Goal: Communication & Community: Answer question/provide support

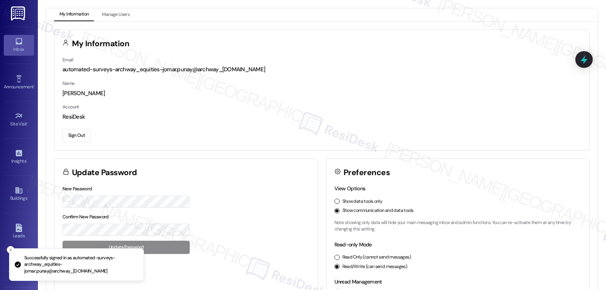
click at [26, 46] on div "Inbox" at bounding box center [19, 49] width 38 height 8
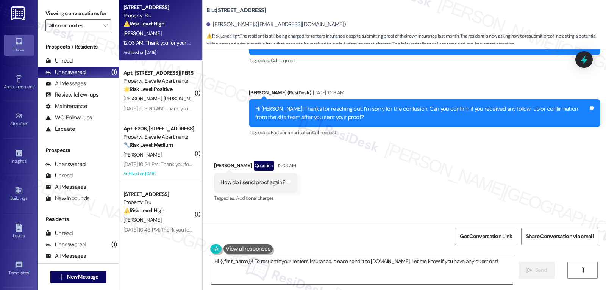
scroll to position [9551, 0]
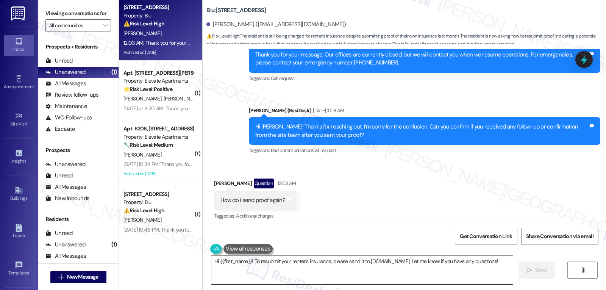
click at [241, 272] on textarea "Hi {{first_name}}! To resubmit your renter's insurance, please send it to [DOMA…" at bounding box center [362, 270] width 302 height 28
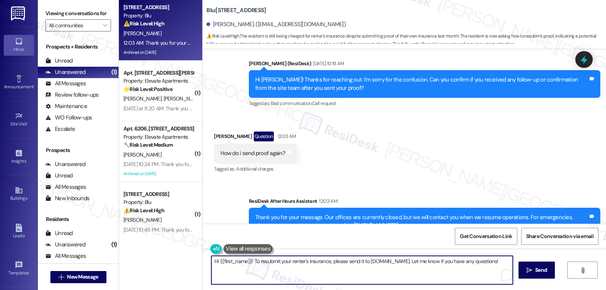
scroll to position [9626, 0]
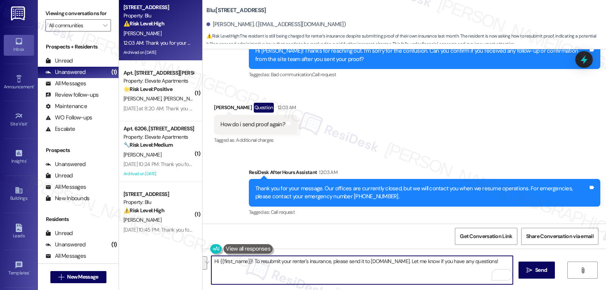
drag, startPoint x: 275, startPoint y: 280, endPoint x: 268, endPoint y: 278, distance: 6.9
click at [274, 280] on textarea "Hi {{first_name}}! To resubmit your renter's insurance, please send it to [DOMA…" at bounding box center [362, 270] width 302 height 28
paste textarea "When you’re ready to resubmit your renter’s insurance, please send it to [DOMAI…"
type textarea "Hi {{first_name}}! When you’re ready to resubmit your renter’s insurance, pleas…"
click at [530, 269] on icon "" at bounding box center [530, 270] width 6 height 6
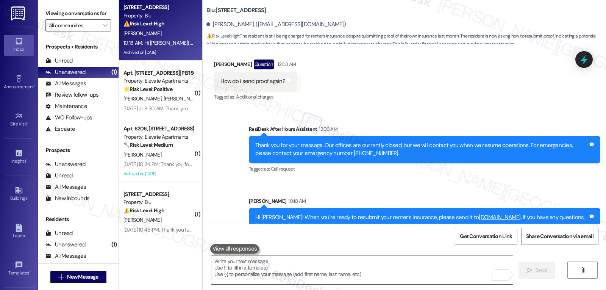
scroll to position [9687, 0]
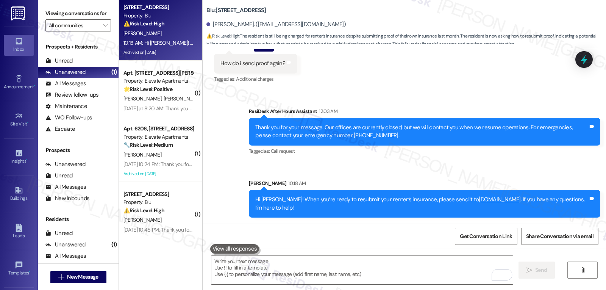
click at [140, 79] on div "Property: Elevate Apartments" at bounding box center [159, 81] width 70 height 8
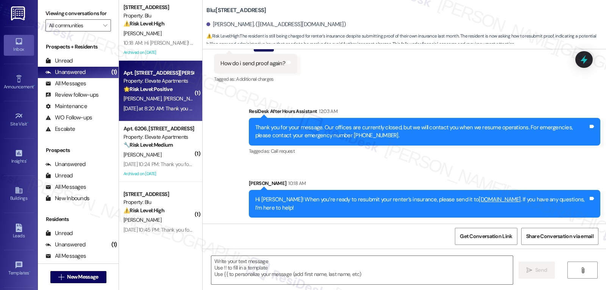
type textarea "Fetching suggested responses. Please feel free to read through the conversation…"
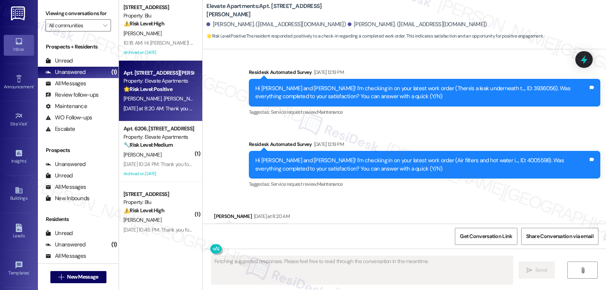
scroll to position [779, 0]
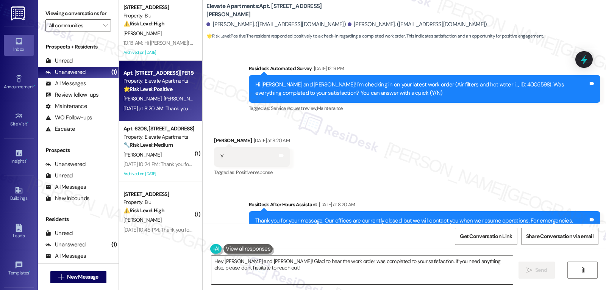
click at [344, 271] on textarea "Hey [PERSON_NAME] and [PERSON_NAME]! Glad to hear the work order was completed …" at bounding box center [362, 270] width 302 height 28
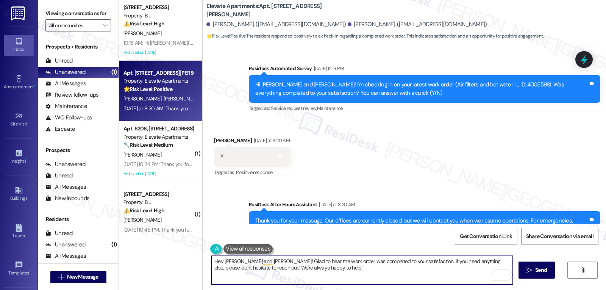
click at [219, 262] on textarea "Hey [PERSON_NAME] and [PERSON_NAME]! Glad to hear the work order was completed …" at bounding box center [362, 270] width 302 height 28
click at [281, 275] on textarea "Hey [PERSON_NAME]! Glad to hear the work order was completed to your satisfacti…" at bounding box center [362, 270] width 302 height 28
type textarea "Hey [PERSON_NAME]! Glad to hear the work order was completed to your satisfacti…"
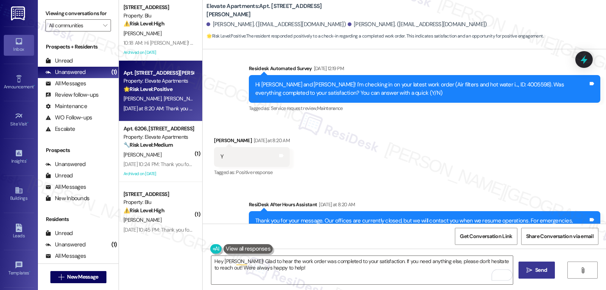
drag, startPoint x: 543, startPoint y: 271, endPoint x: 541, endPoint y: 266, distance: 5.9
click at [543, 271] on span "Send" at bounding box center [541, 270] width 12 height 8
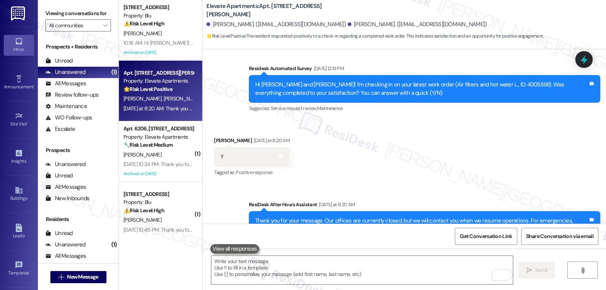
scroll to position [706, 0]
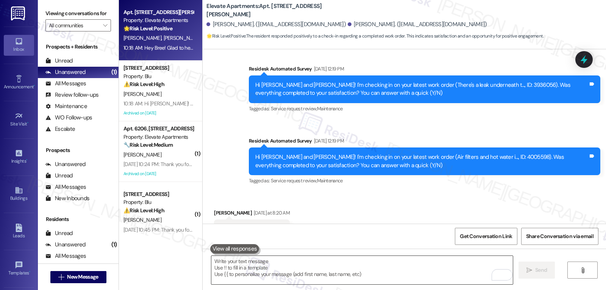
click at [286, 265] on textarea "To enrich screen reader interactions, please activate Accessibility in Grammarl…" at bounding box center [362, 270] width 302 height 28
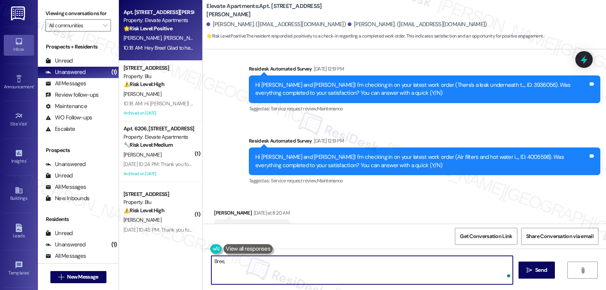
paste textarea "If you ever have any questions or need anything, don’t hesitate to reach out. I…"
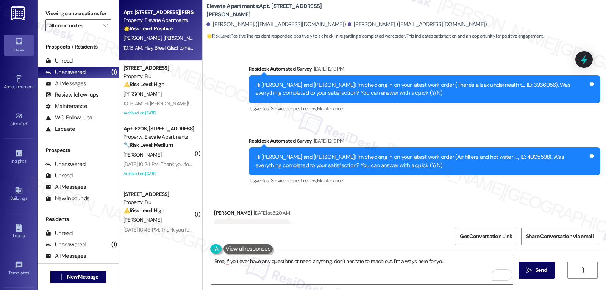
drag, startPoint x: 220, startPoint y: 263, endPoint x: 247, endPoint y: 252, distance: 28.9
click at [220, 263] on textarea "Bree, If you ever have any questions or need anything, don’t hesitate to reach …" at bounding box center [362, 270] width 302 height 28
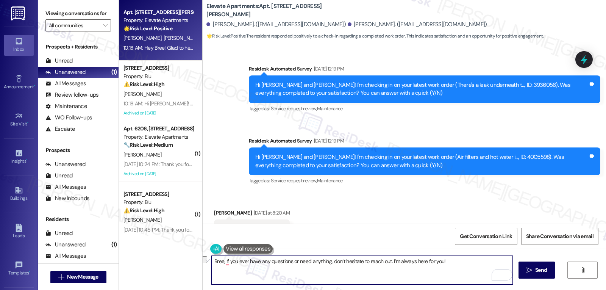
paste textarea "Just curious—has {{property}} been everything you hoped for? I’d love to hear y…"
click at [222, 263] on textarea "[PERSON_NAME], Just curious—has {{property}} been everything you hoped for? I’d…" at bounding box center [362, 270] width 302 height 28
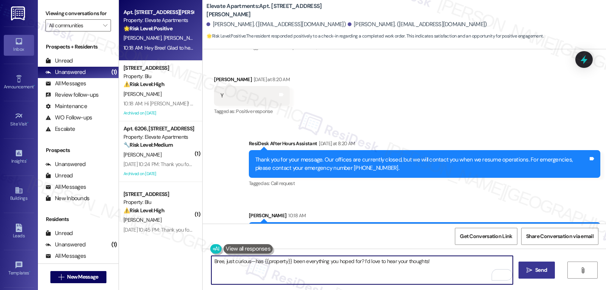
type textarea "Bree, just curious—has {{property}} been everything you hoped for? I’d love to …"
click at [530, 274] on button " Send" at bounding box center [537, 269] width 37 height 17
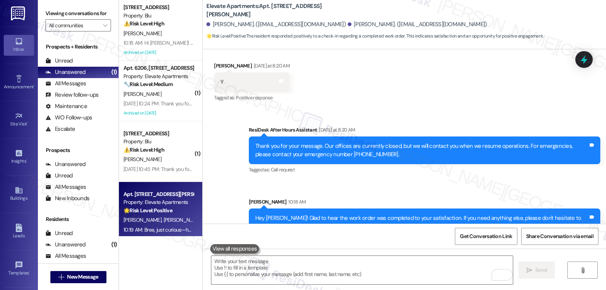
scroll to position [892, 0]
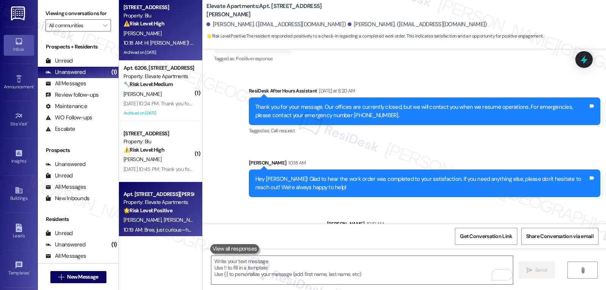
click at [144, 38] on div "10:18 AM: Hi [PERSON_NAME]! When you’re ready to resubmit your renter’s insuran…" at bounding box center [159, 42] width 72 height 9
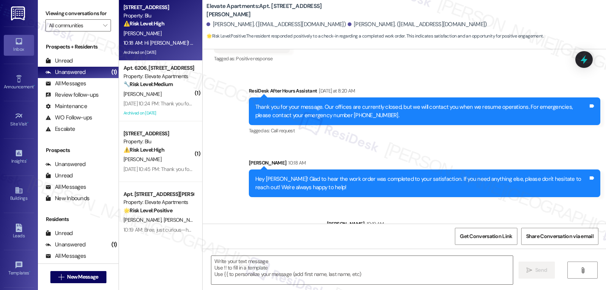
type textarea "Fetching suggested responses. Please feel free to read through the conversation…"
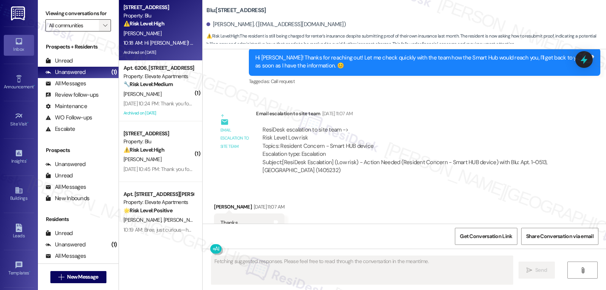
scroll to position [9554, 0]
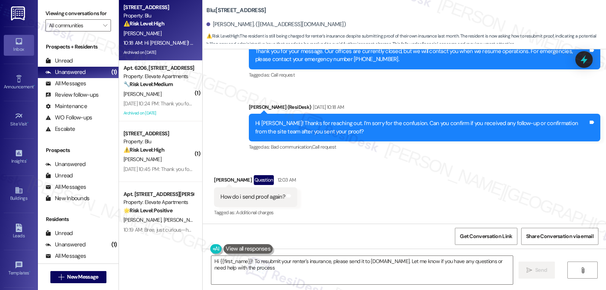
type textarea "Hi {{first_name}}! To resubmit your renter's insurance, please send it to [DOMA…"
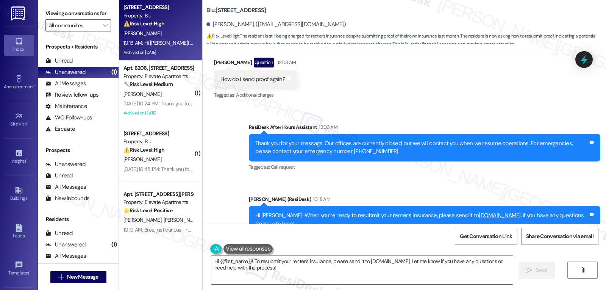
scroll to position [9699, 0]
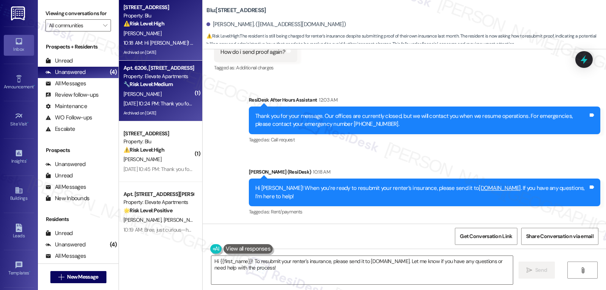
click at [139, 105] on div "[DATE] 10:24 PM: Thank you for your message. Our offices are currently closed, …" at bounding box center [354, 103] width 461 height 7
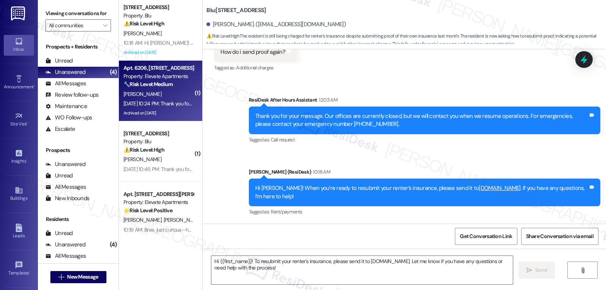
type textarea "Fetching suggested responses. Please feel free to read through the conversation…"
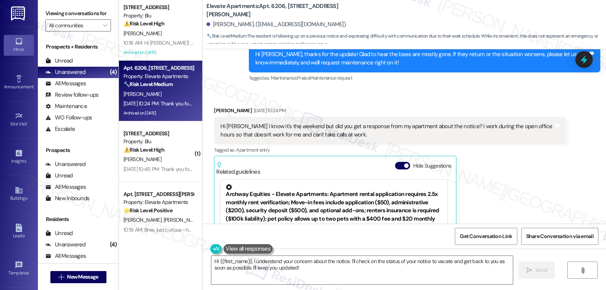
scroll to position [4852, 0]
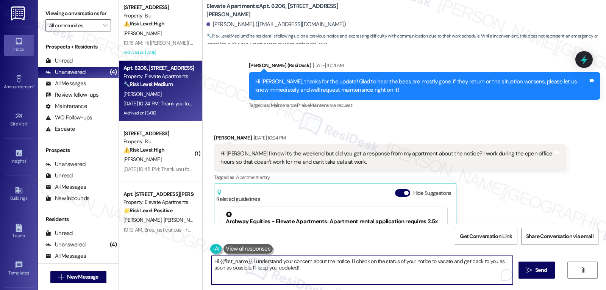
drag, startPoint x: 249, startPoint y: 261, endPoint x: 453, endPoint y: 297, distance: 207.3
click at [453, 289] on html "Inbox Go to Inbox Announcement • Send A Text Announcement Site Visit • Go to Si…" at bounding box center [303, 145] width 606 height 290
type textarea "Hi {{first_name}}, thanks for reaching out! I can check with the team about the…"
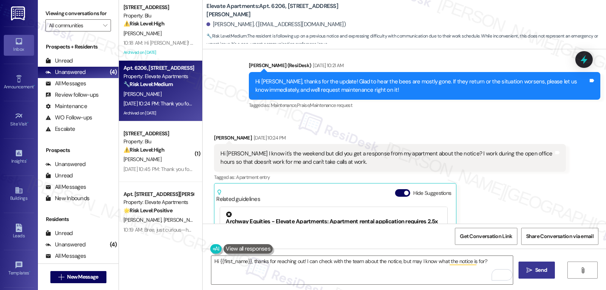
click at [536, 270] on span "Send" at bounding box center [541, 270] width 12 height 8
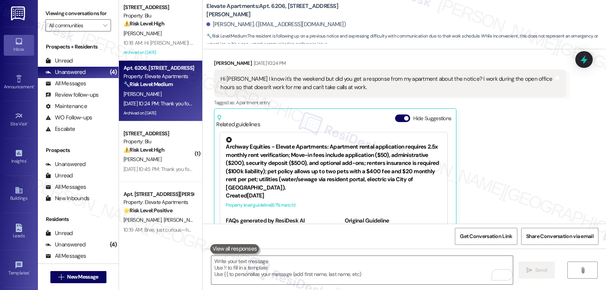
scroll to position [4931, 0]
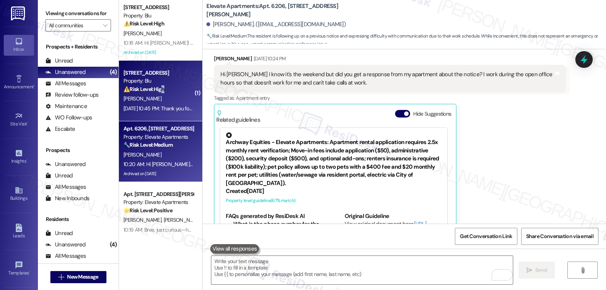
click at [159, 90] on strong "⚠️ Risk Level: High" at bounding box center [144, 89] width 41 height 7
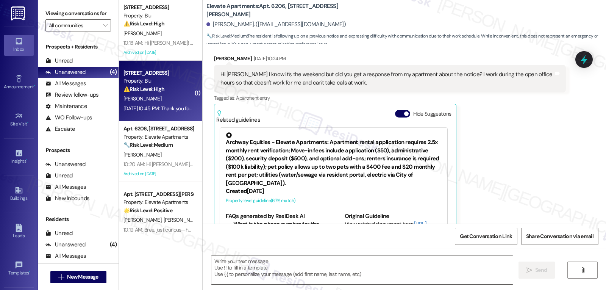
type textarea "Fetching suggested responses. Please feel free to read through the conversation…"
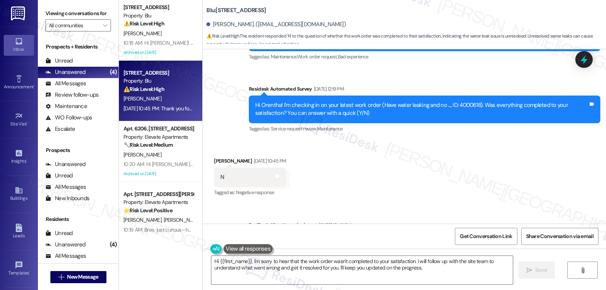
scroll to position [2410, 0]
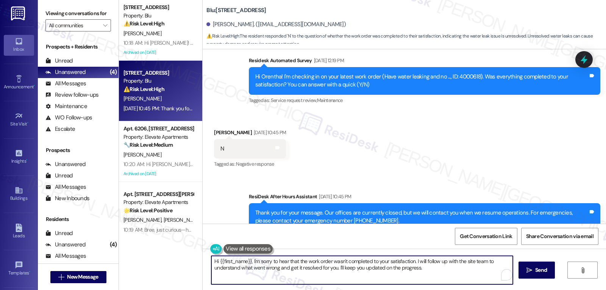
drag, startPoint x: 411, startPoint y: 261, endPoint x: 463, endPoint y: 296, distance: 62.5
click at [463, 289] on html "Inbox Go to Inbox Announcement • Send A Text Announcement Site Visit • Go to Si…" at bounding box center [303, 145] width 606 height 290
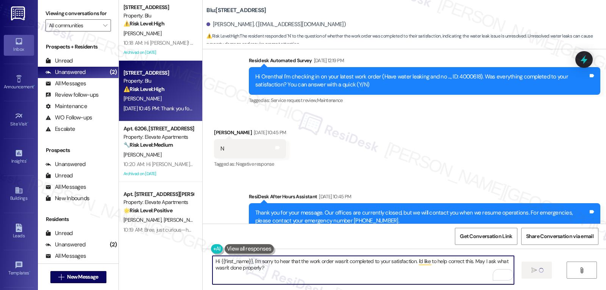
type textarea "Hi {{first_name}}, I'm sorry to hear that the work order wasn't completed to yo…"
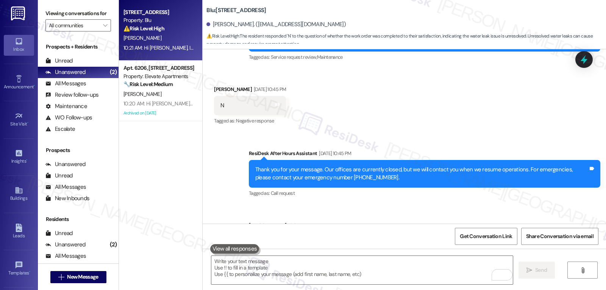
scroll to position [2471, 0]
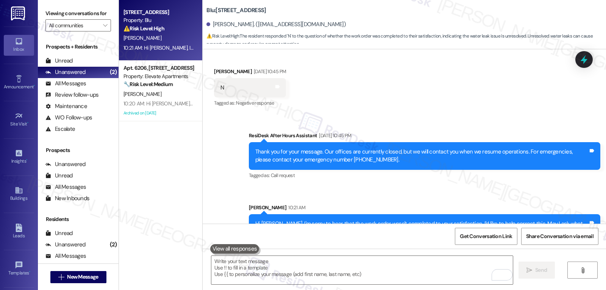
drag, startPoint x: 159, startPoint y: 90, endPoint x: 333, endPoint y: 84, distance: 173.6
click at [159, 90] on div "[PERSON_NAME]" at bounding box center [159, 93] width 72 height 9
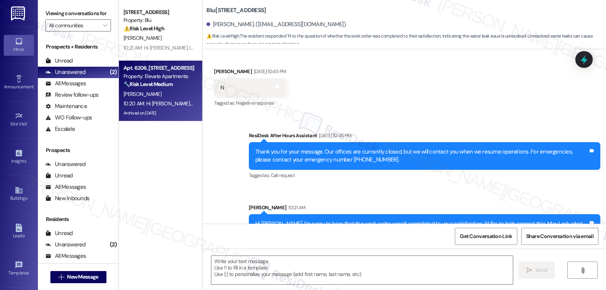
type textarea "Fetching suggested responses. Please feel free to read through the conversation…"
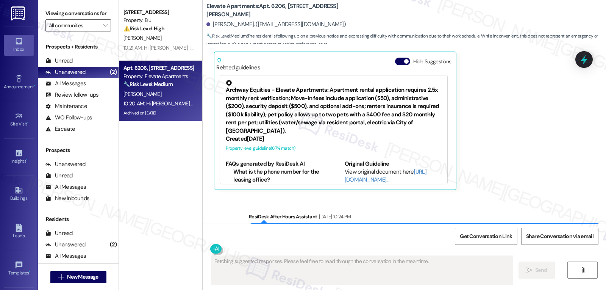
scroll to position [5067, 0]
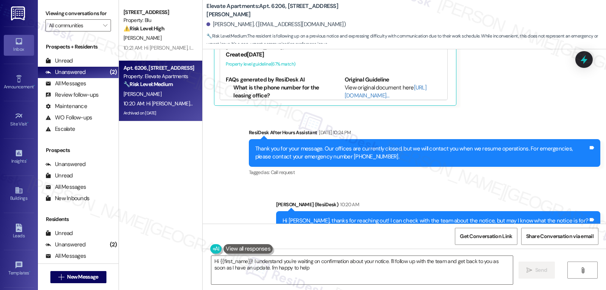
type textarea "Hi {{first_name}}! I understand you're waiting on confirmation about your notic…"
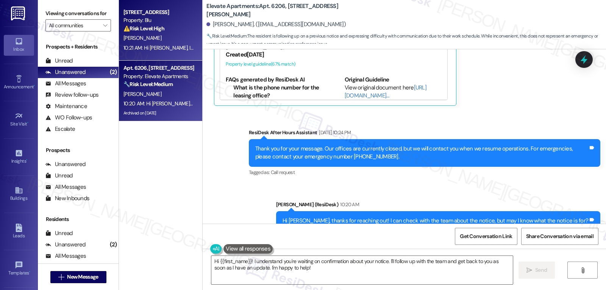
click at [163, 25] on div "⚠️ Risk Level: High The resident responded 'N' to the question of whether the w…" at bounding box center [159, 29] width 70 height 8
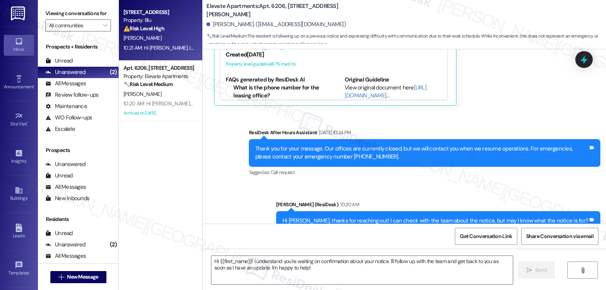
type textarea "Fetching suggested responses. Please feel free to read through the conversation…"
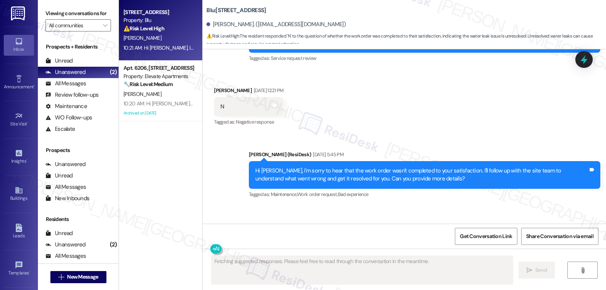
scroll to position [2337, 0]
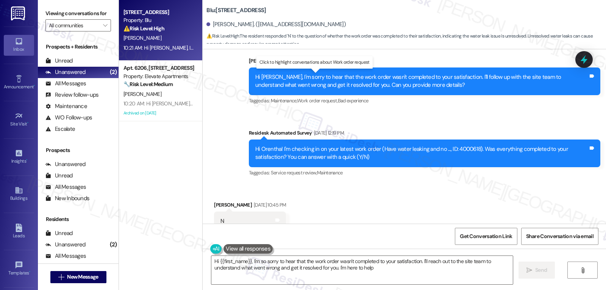
type textarea "Hi {{first_name}}, I'm so sorry to hear that the work order wasn't completed to…"
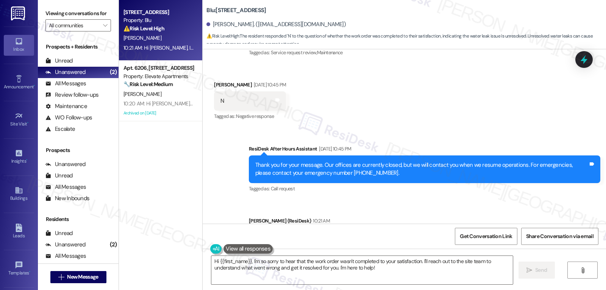
scroll to position [2482, 0]
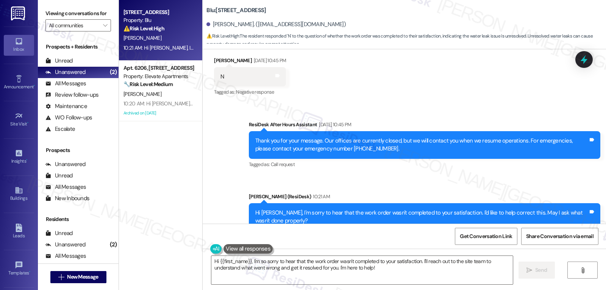
drag, startPoint x: 148, startPoint y: 99, endPoint x: 364, endPoint y: 97, distance: 215.6
click at [148, 99] on div "10:20 AM: Hi [PERSON_NAME], thanks for reaching out! I can check with the team …" at bounding box center [159, 103] width 72 height 9
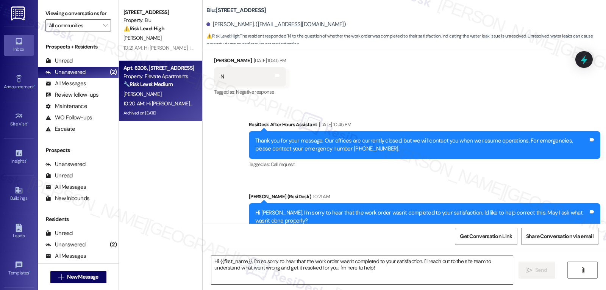
type textarea "Fetching suggested responses. Please feel free to read through the conversation…"
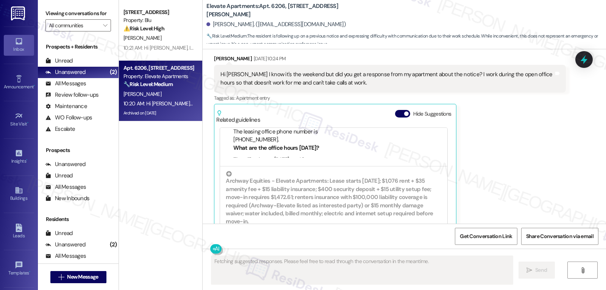
scroll to position [116, 0]
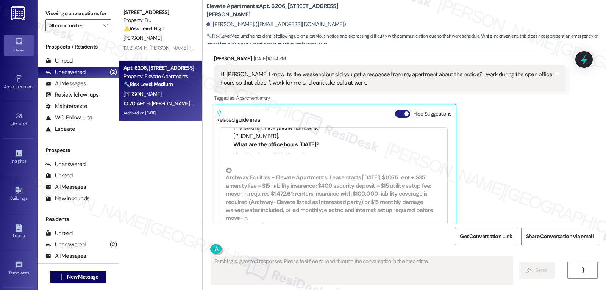
click at [404, 111] on span "button" at bounding box center [406, 113] width 5 height 5
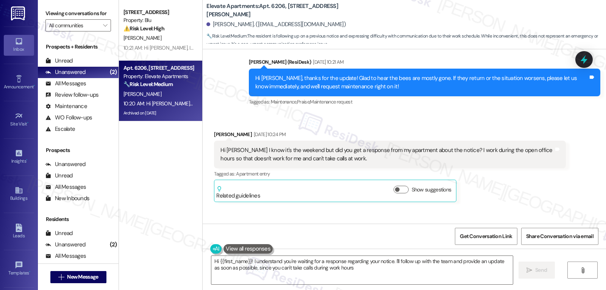
type textarea "Hi {{first_name}}! I understand you're waiting for a response regarding your no…"
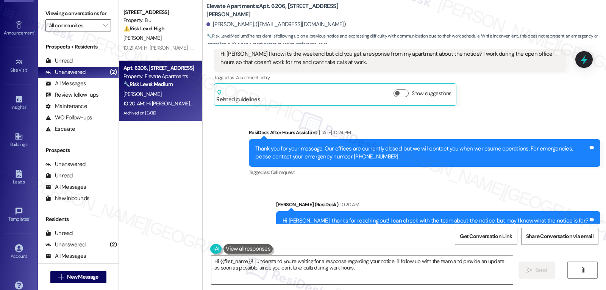
scroll to position [72, 0]
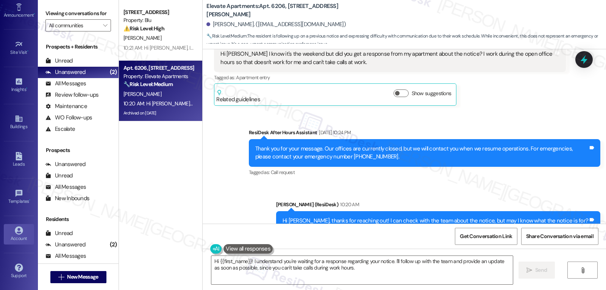
click at [20, 238] on div "Account" at bounding box center [19, 239] width 38 height 8
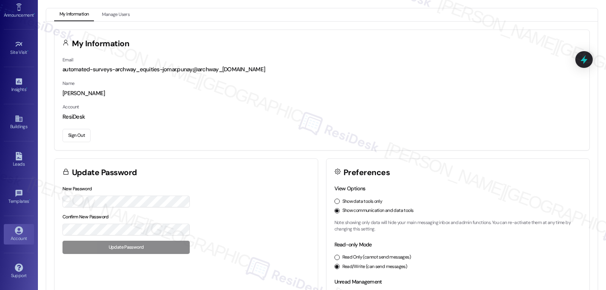
click at [82, 133] on button "Sign Out" at bounding box center [77, 135] width 28 height 13
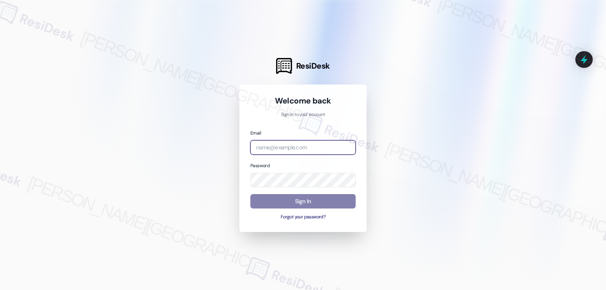
click at [319, 148] on input "email" at bounding box center [302, 147] width 105 height 15
click at [263, 148] on input "email" at bounding box center [302, 147] width 105 height 15
paste input "[EMAIL_ADDRESS][DOMAIN_NAME]"
type input "[EMAIL_ADDRESS][DOMAIN_NAME]"
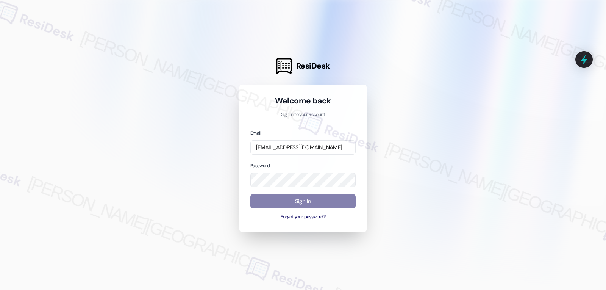
scroll to position [0, 0]
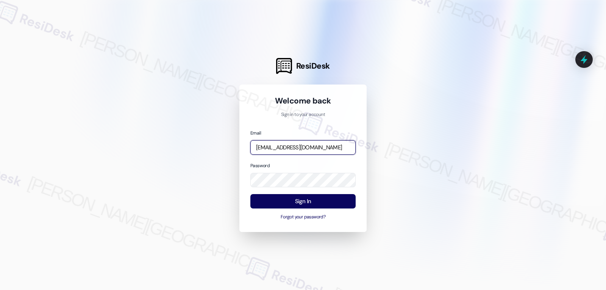
click at [291, 156] on div "Email [EMAIL_ADDRESS][DOMAIN_NAME] Password Sign In Forgot your password?" at bounding box center [302, 175] width 105 height 92
click at [208, 167] on div at bounding box center [303, 145] width 606 height 290
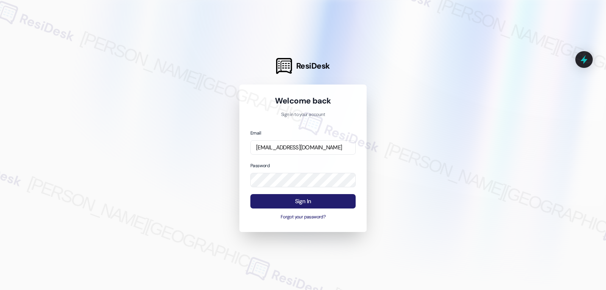
click at [306, 206] on button "Sign In" at bounding box center [302, 201] width 105 height 15
